Goal: Obtain resource: Download file/media

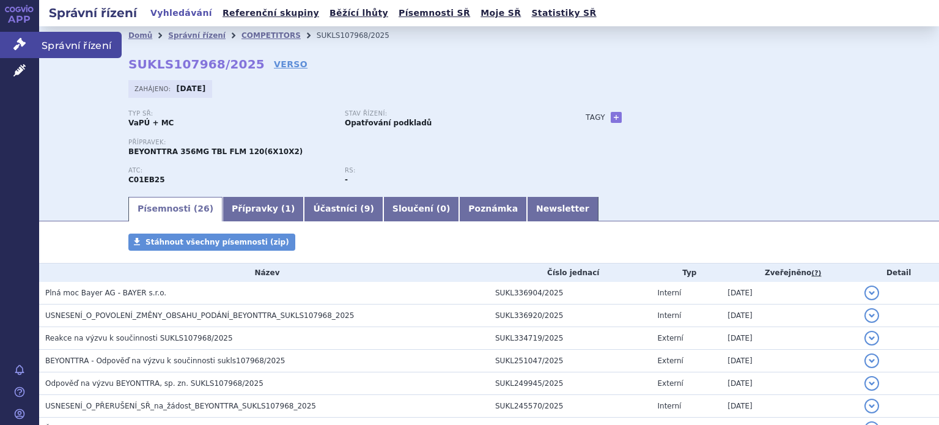
scroll to position [61, 0]
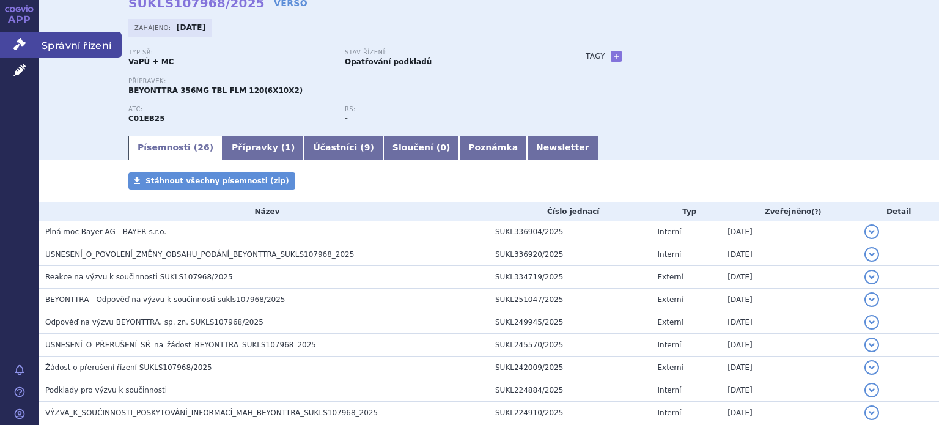
click at [21, 46] on icon at bounding box center [19, 44] width 12 height 12
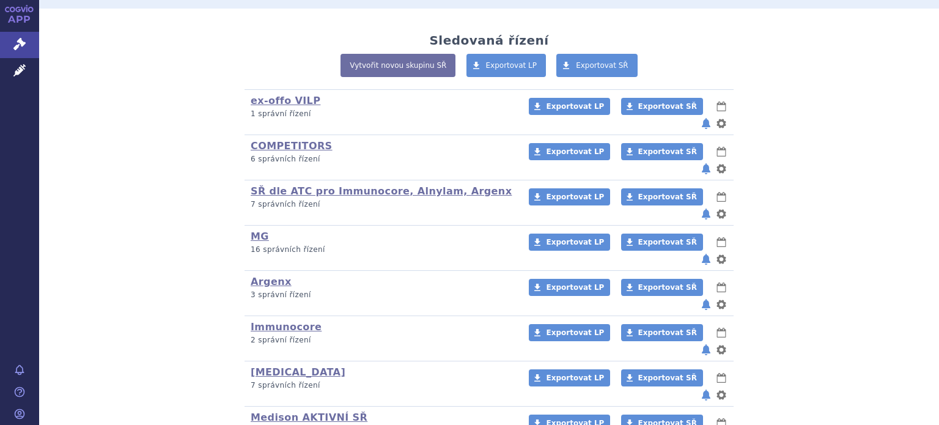
scroll to position [282, 0]
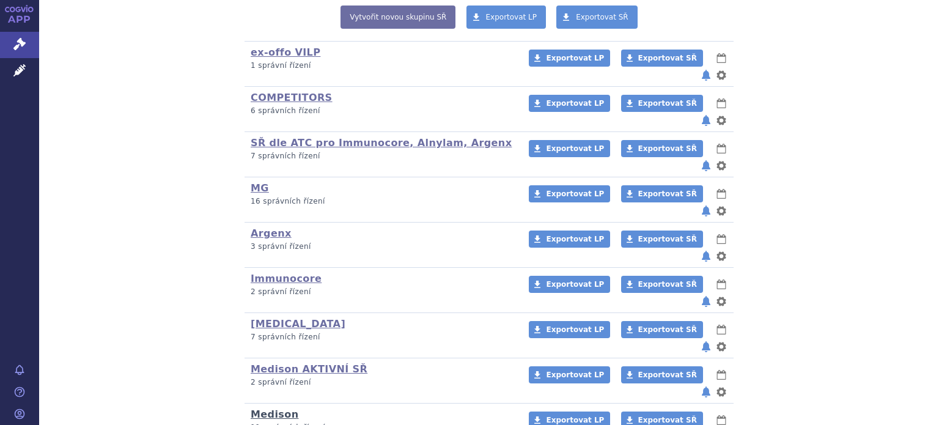
click at [271, 408] on link "Medison" at bounding box center [275, 414] width 48 height 12
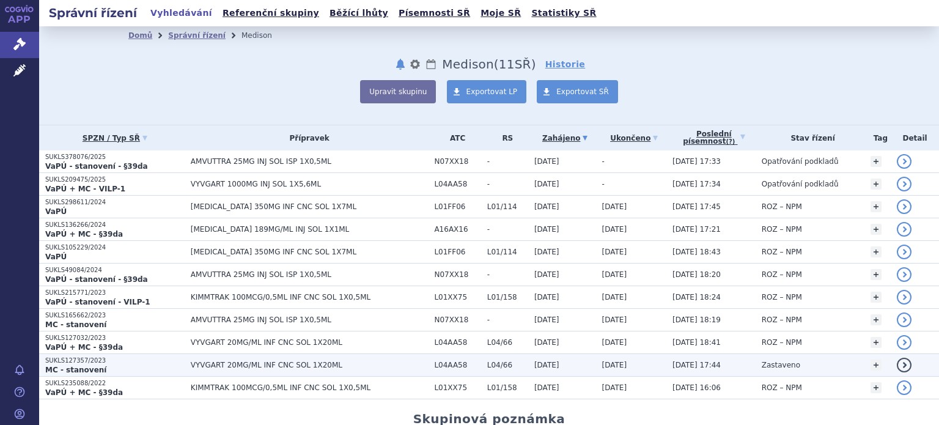
scroll to position [61, 0]
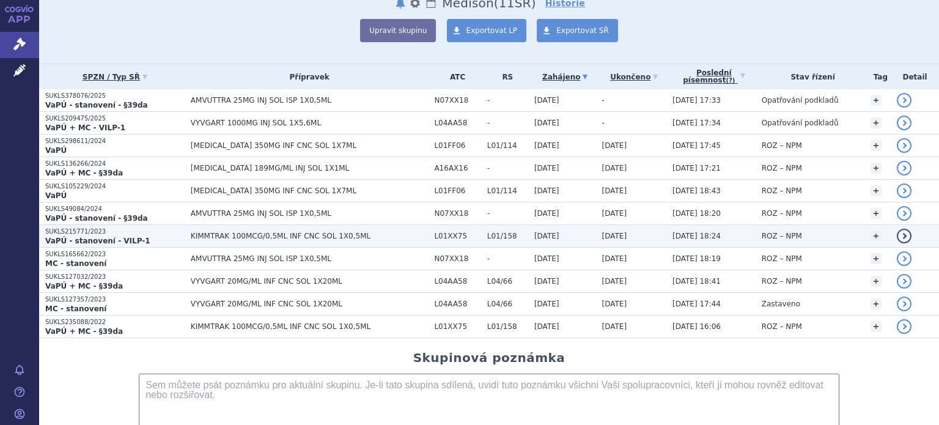
click at [226, 235] on span "KIMMTRAK 100MCG/0,5ML INF CNC SOL 1X0,5ML" at bounding box center [310, 236] width 238 height 9
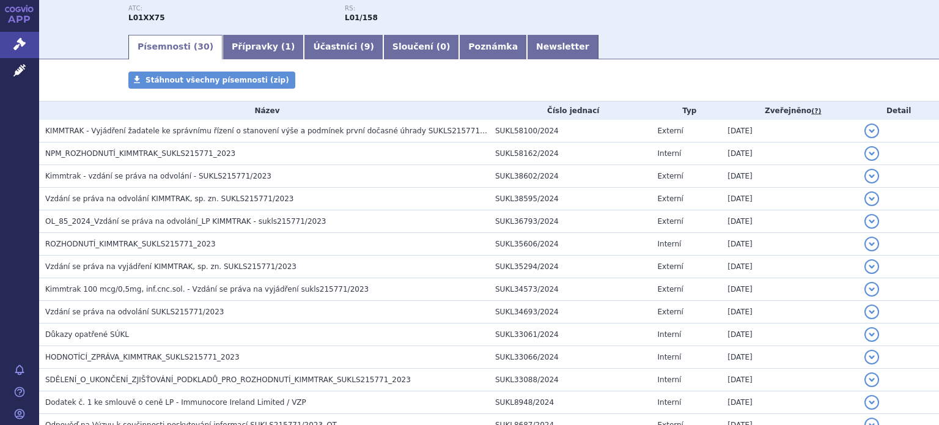
scroll to position [183, 0]
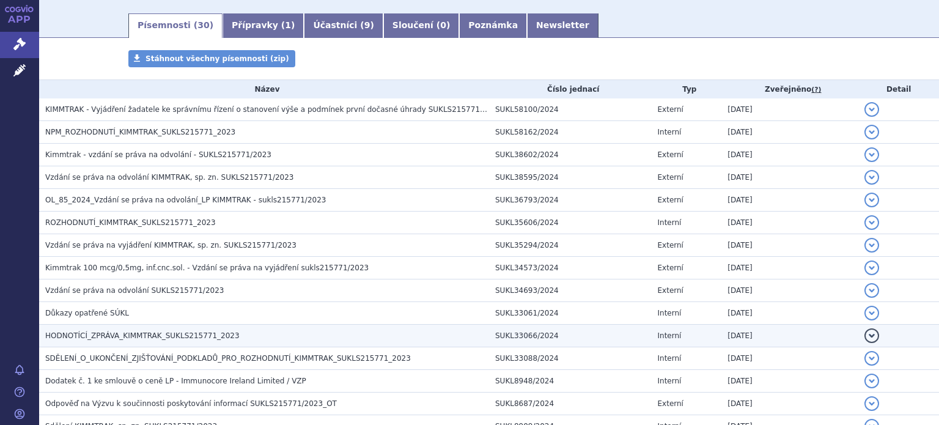
click at [131, 332] on span "HODNOTÍCÍ_ZPRÁVA_KIMMTRAK_SUKLS215771_2023" at bounding box center [142, 335] width 194 height 9
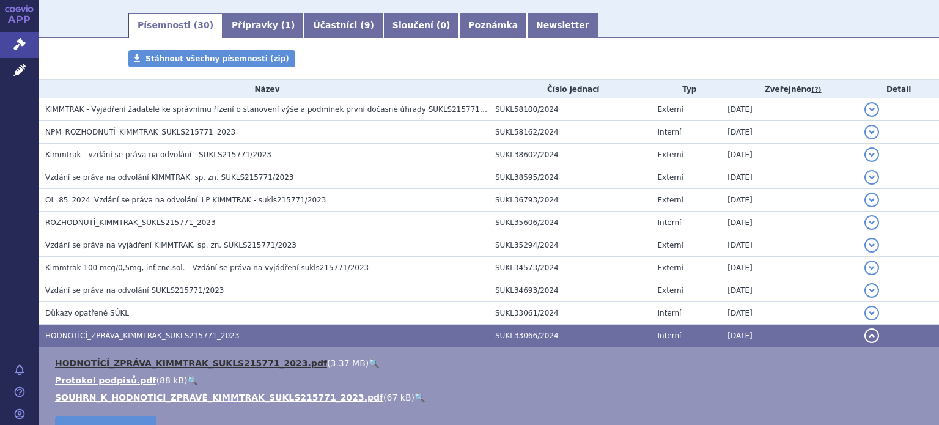
click at [134, 363] on link "HODNOTÍCÍ_ZPRÁVA_KIMMTRAK_SUKLS215771_2023.pdf" at bounding box center [191, 363] width 272 height 10
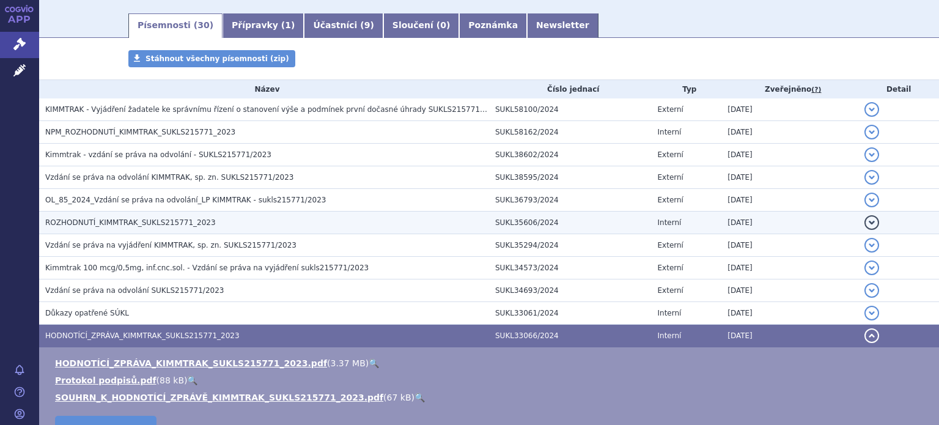
click at [108, 221] on span "ROZHODNUTÍ_KIMMTRAK_SUKLS215771_2023" at bounding box center [130, 222] width 171 height 9
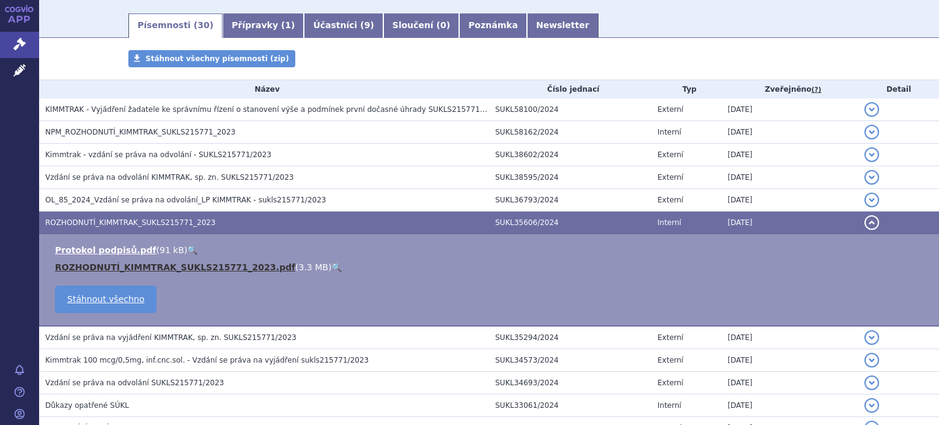
click at [113, 264] on link "ROZHODNUTÍ_KIMMTRAK_SUKLS215771_2023.pdf" at bounding box center [175, 267] width 240 height 10
